Goal: Task Accomplishment & Management: Use online tool/utility

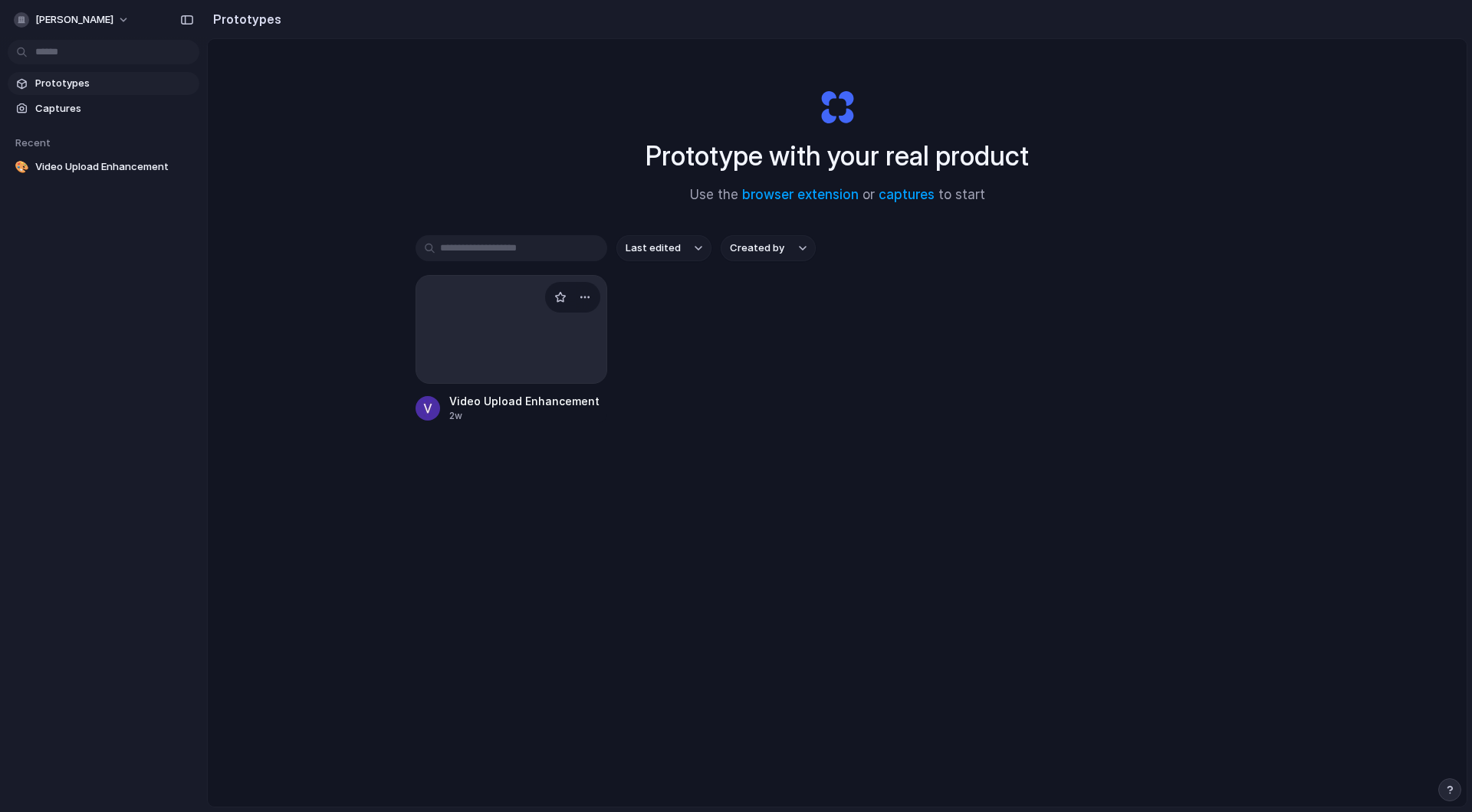
click at [561, 347] on div at bounding box center [512, 329] width 192 height 109
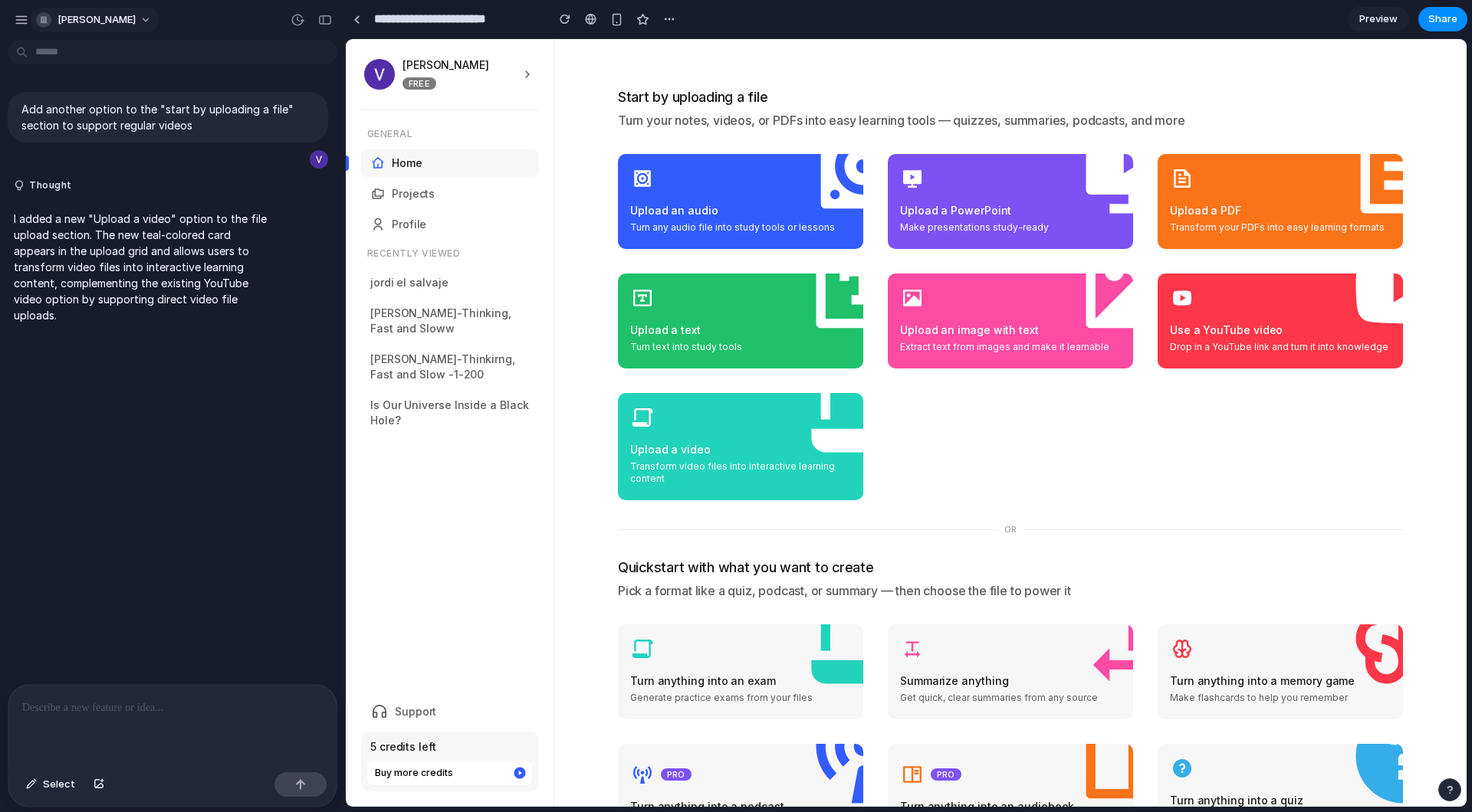
click at [148, 19] on button "[PERSON_NAME]" at bounding box center [94, 20] width 130 height 25
click at [213, 25] on div "Settings Invite members Change theme Sign out" at bounding box center [736, 406] width 1472 height 812
click at [22, 22] on div "button" at bounding box center [21, 19] width 14 height 14
click at [19, 24] on div "button" at bounding box center [21, 19] width 14 height 14
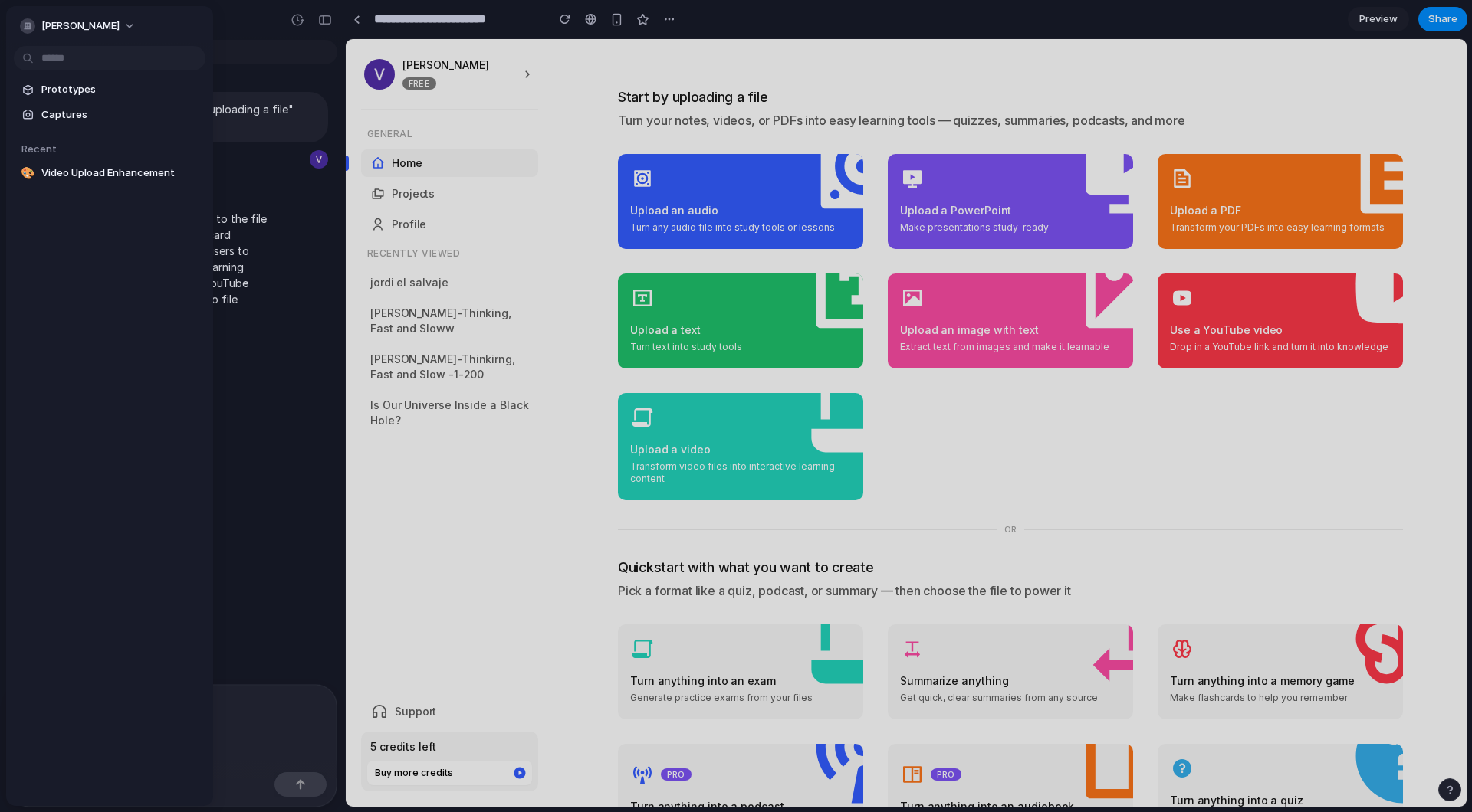
click at [285, 33] on div at bounding box center [736, 406] width 1472 height 812
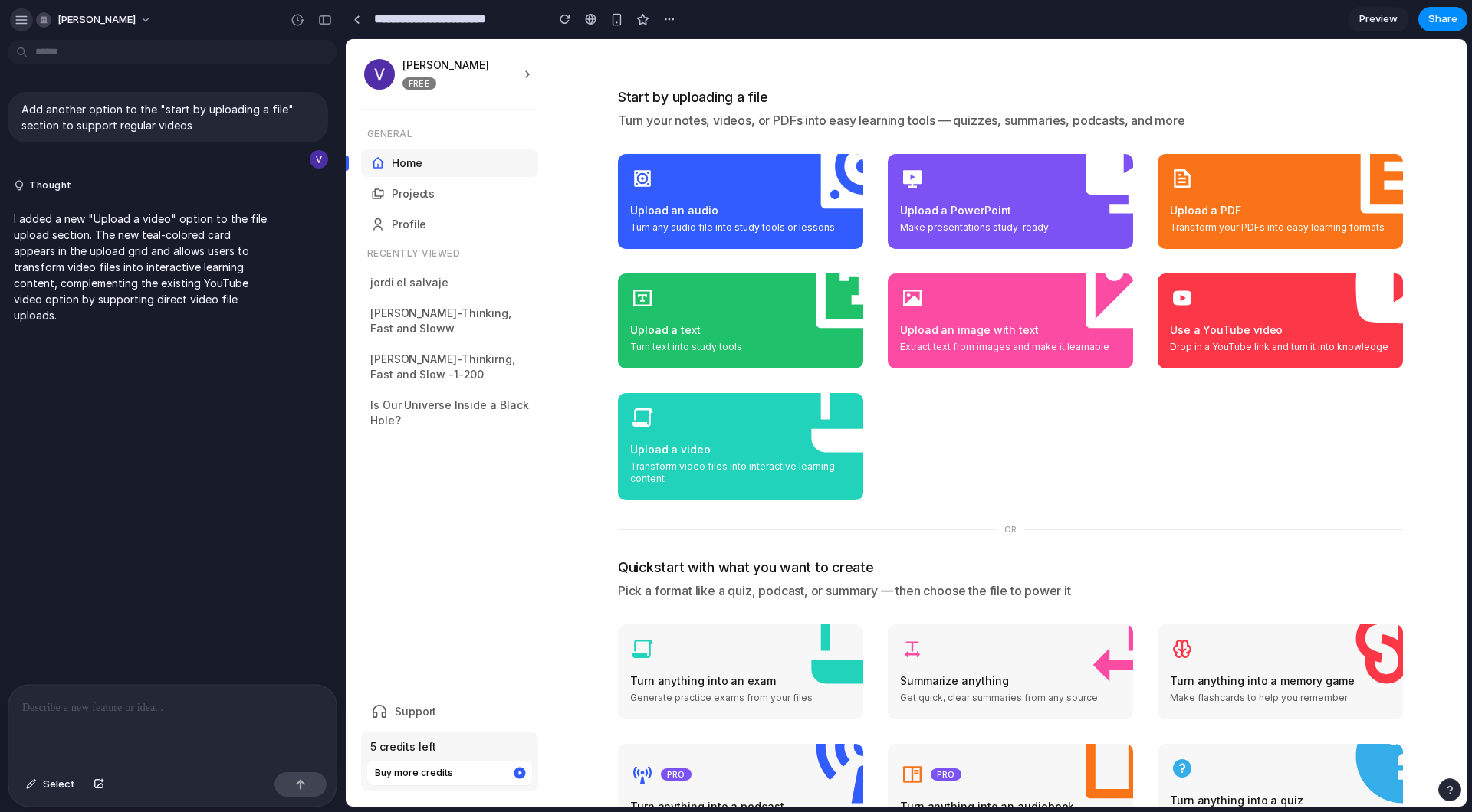
click at [18, 14] on div "button" at bounding box center [21, 19] width 14 height 14
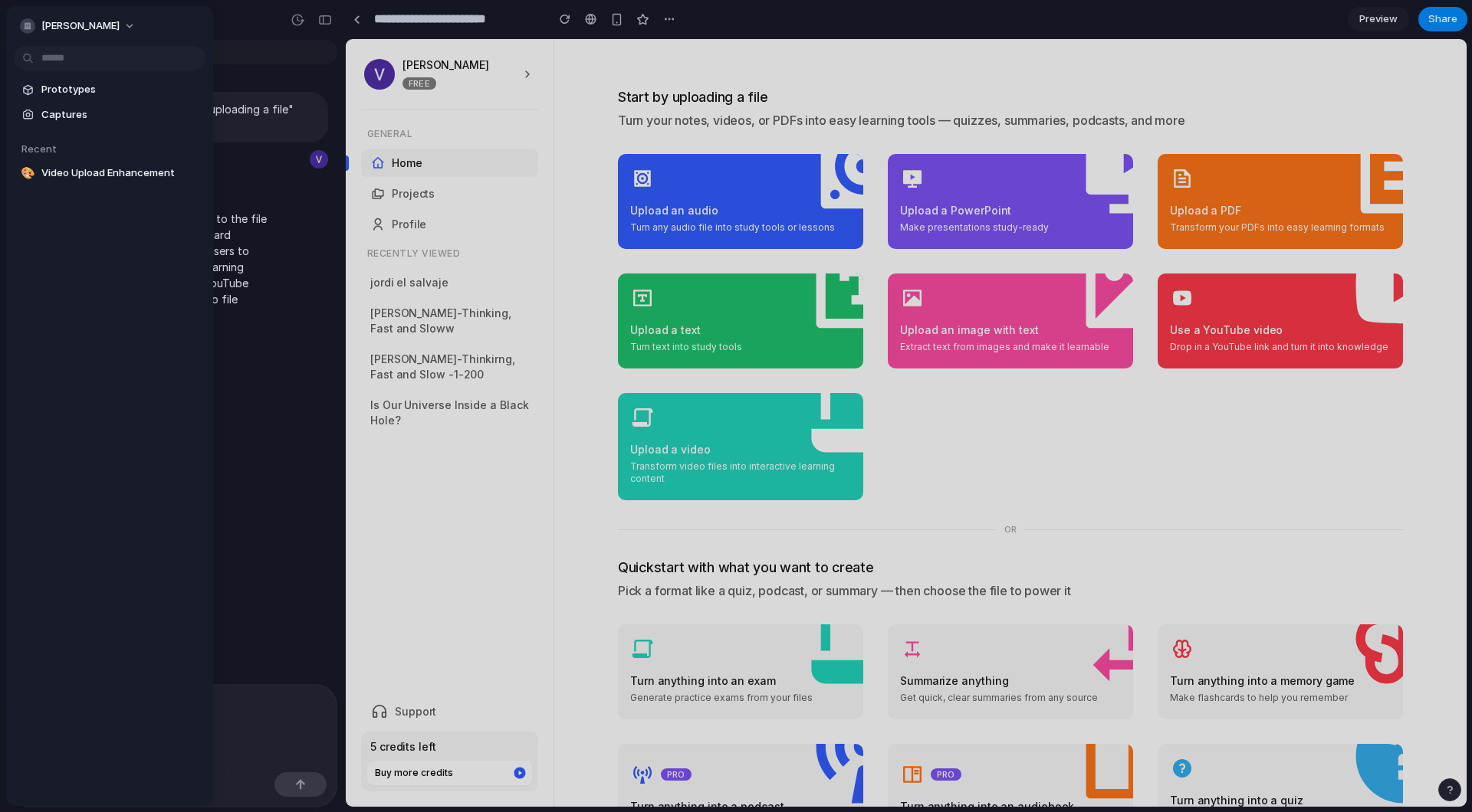
click at [245, 29] on div at bounding box center [736, 406] width 1472 height 812
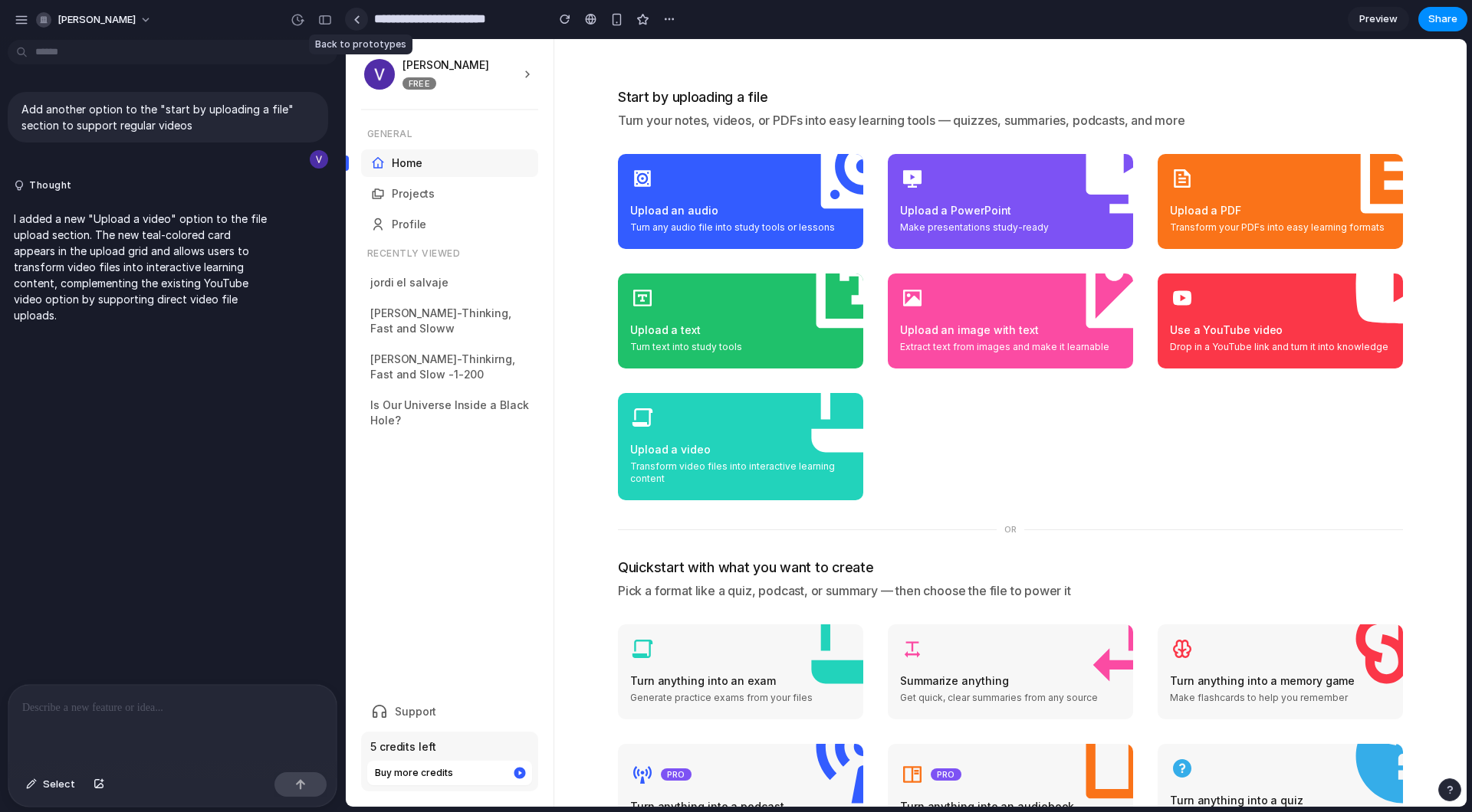
click at [365, 23] on link at bounding box center [356, 19] width 23 height 23
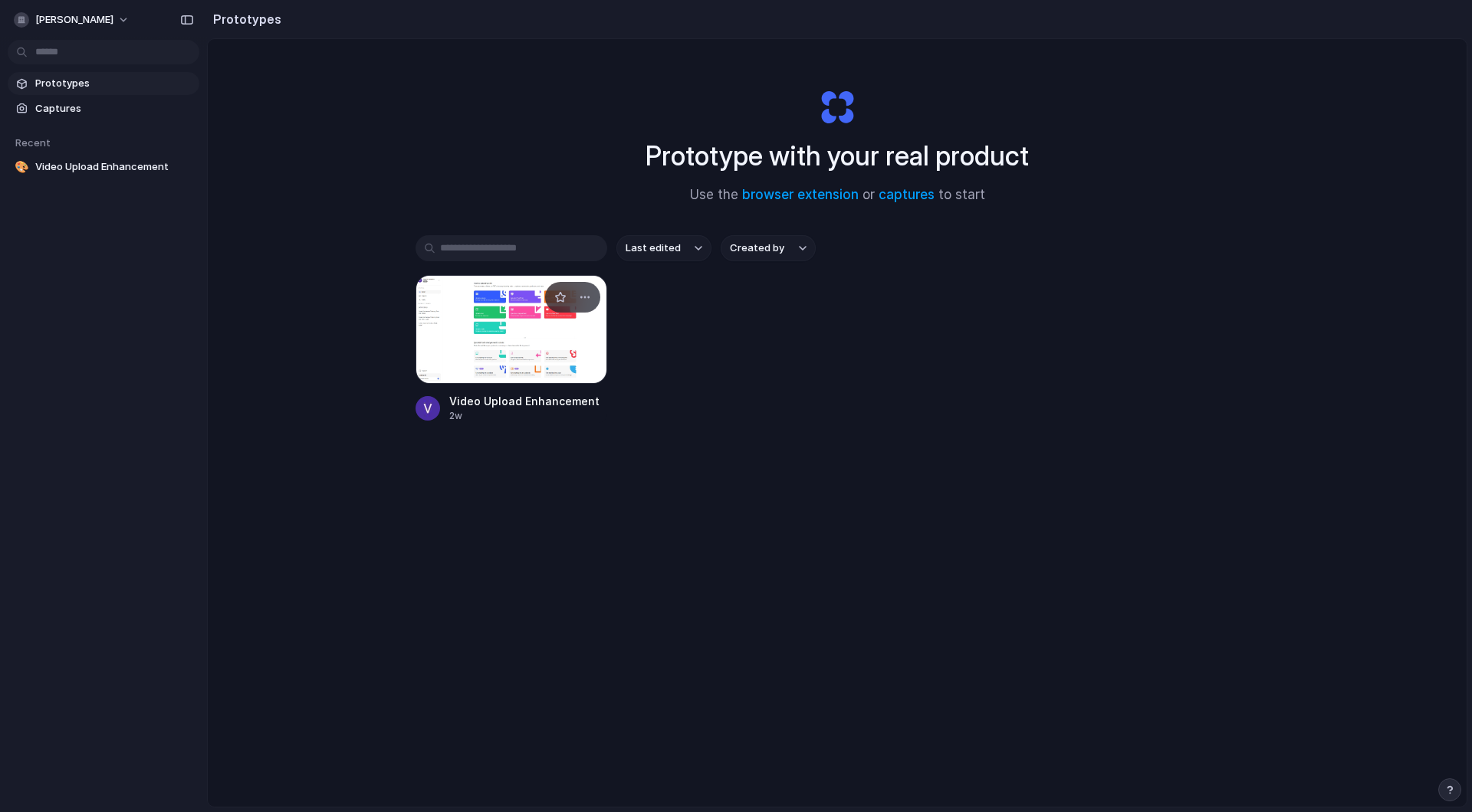
click at [437, 304] on div at bounding box center [512, 329] width 192 height 109
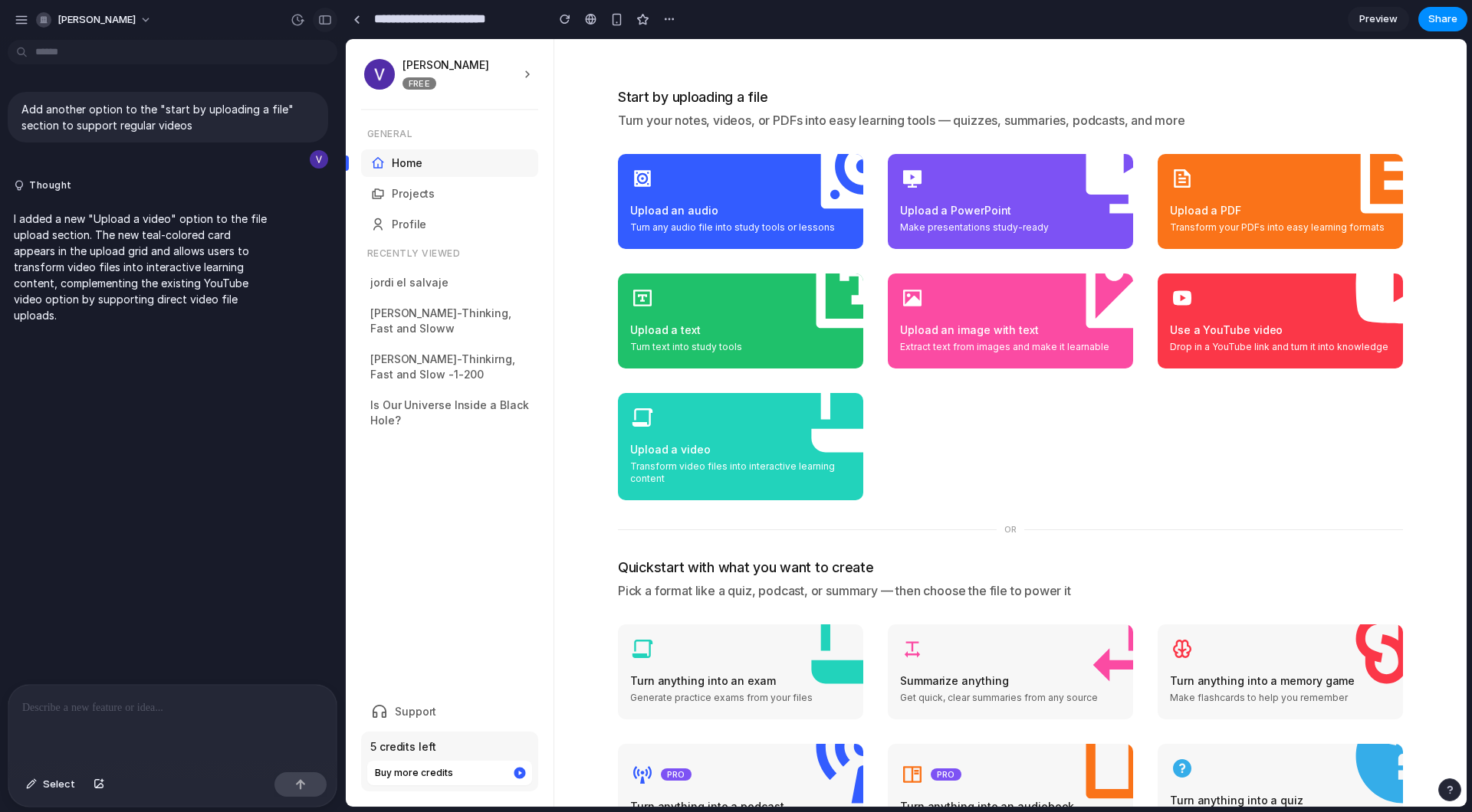
click at [319, 15] on div "button" at bounding box center [325, 19] width 14 height 10
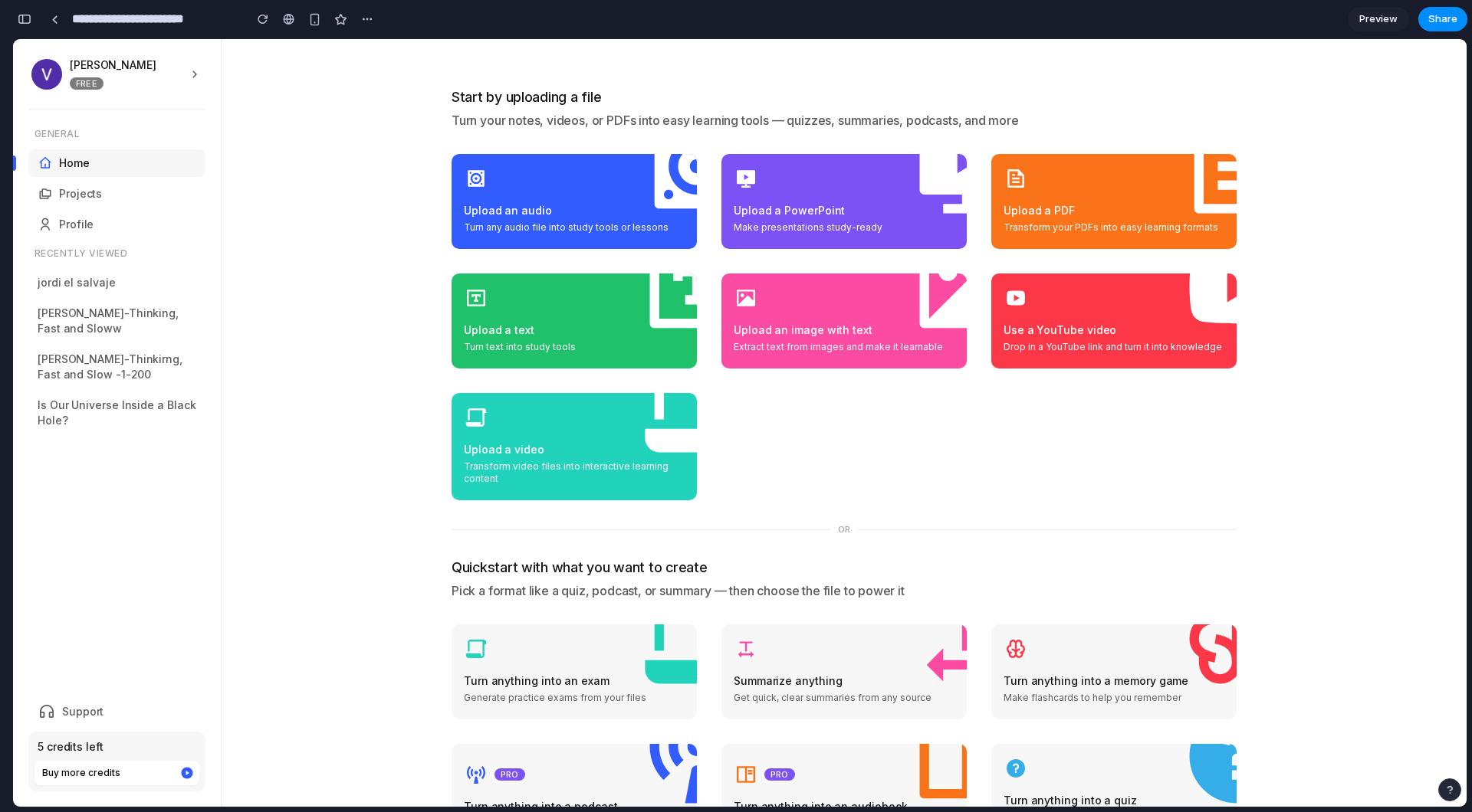
click at [24, 26] on button "button" at bounding box center [24, 19] width 25 height 25
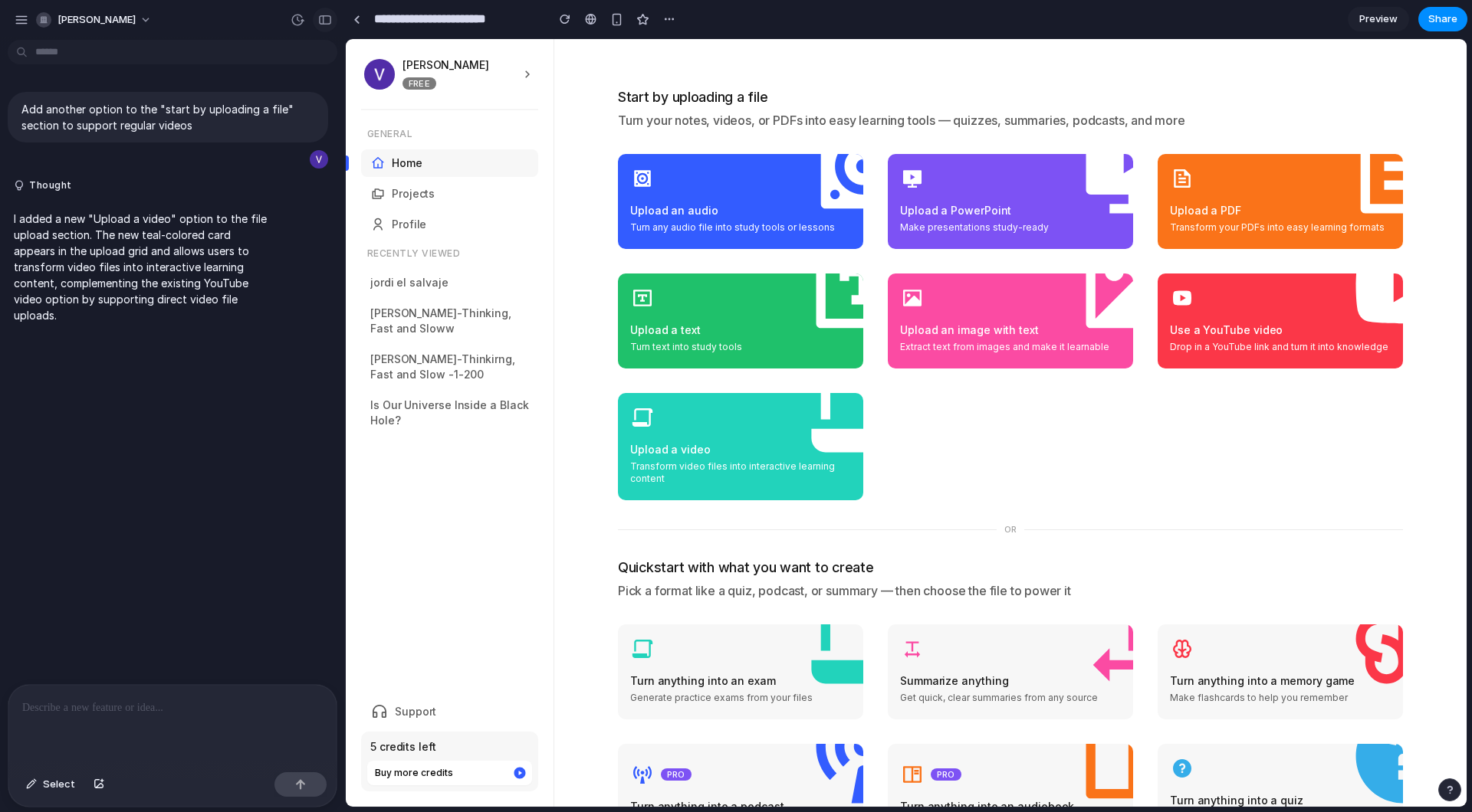
click at [332, 22] on button "button" at bounding box center [325, 20] width 25 height 25
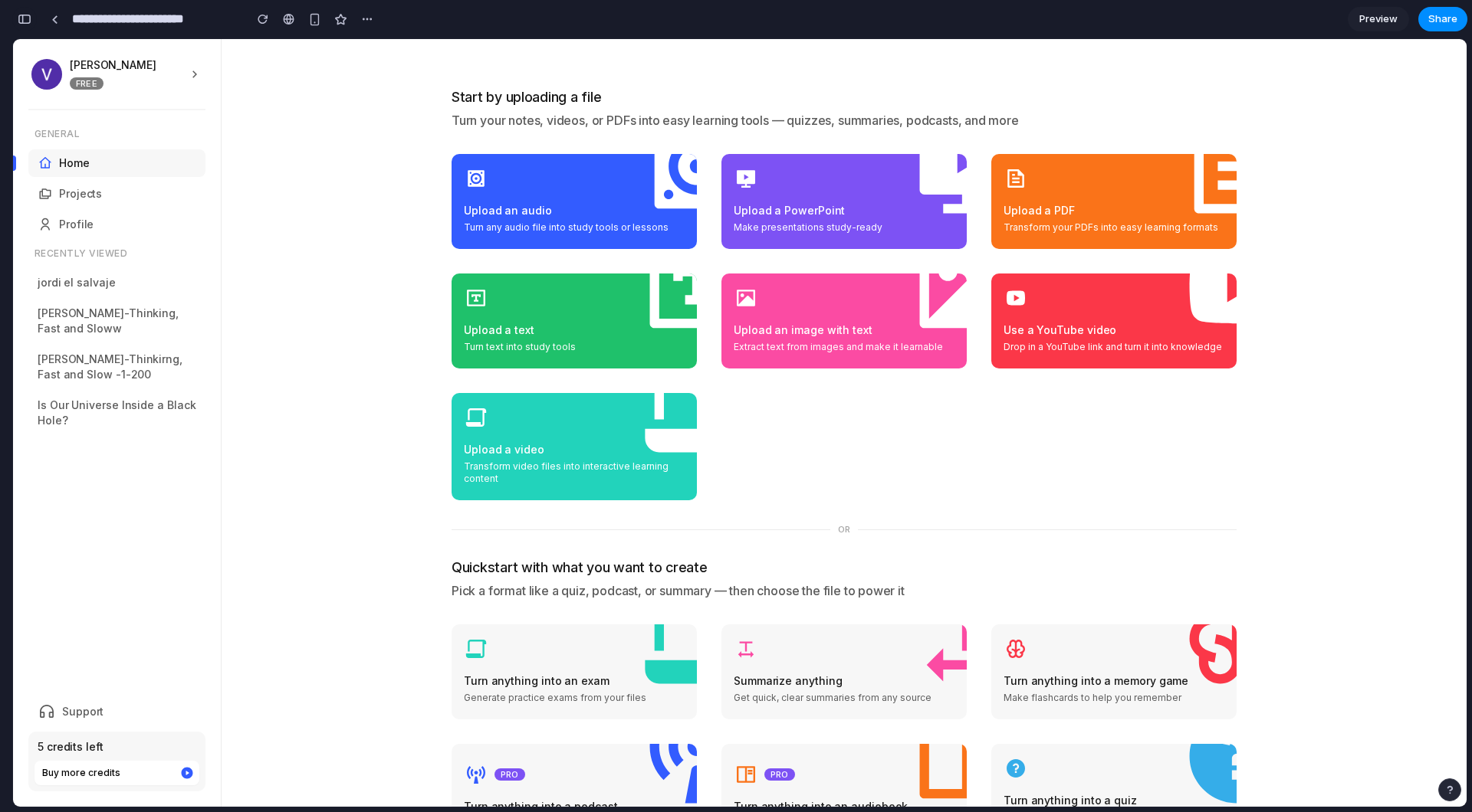
click at [32, 25] on button "button" at bounding box center [24, 19] width 25 height 25
